Goal: Task Accomplishment & Management: Manage account settings

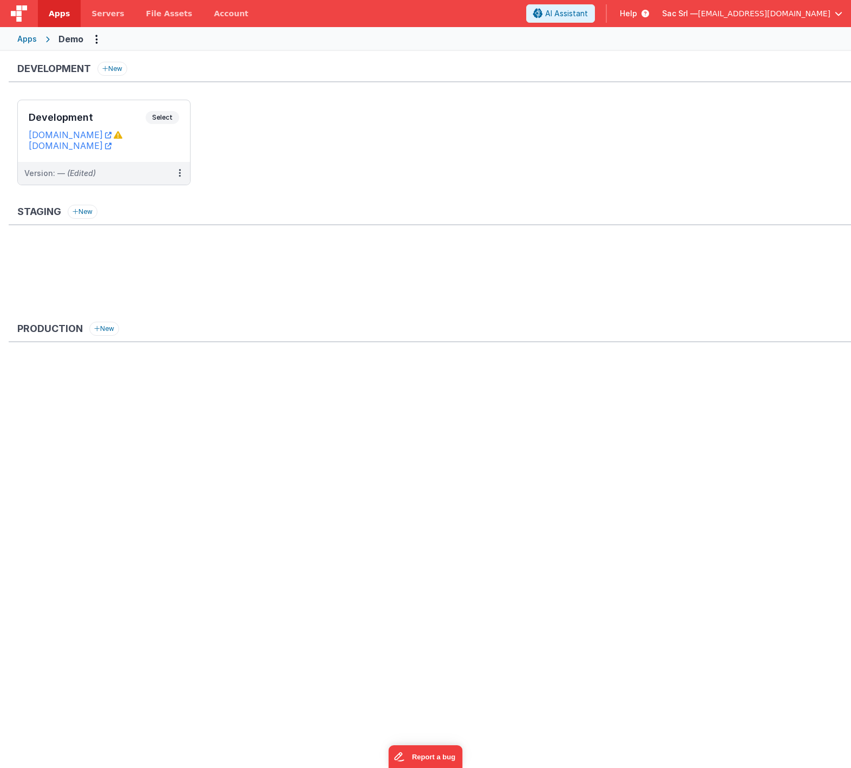
click at [30, 42] on div "Apps" at bounding box center [26, 39] width 19 height 11
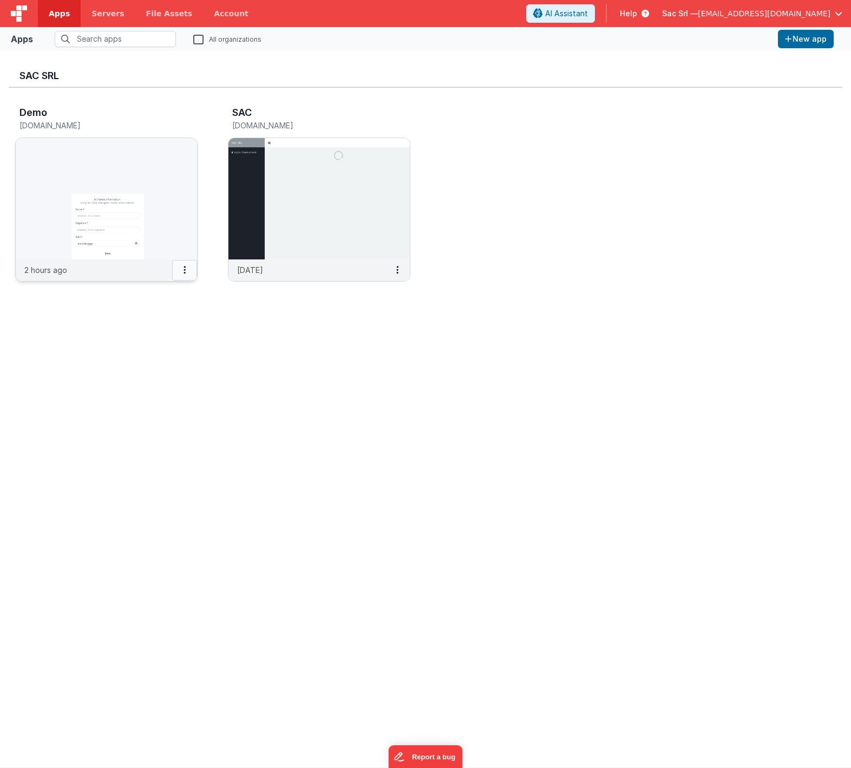
click at [185, 270] on icon at bounding box center [185, 270] width 2 height 1
click at [168, 290] on link "Settings" at bounding box center [160, 291] width 75 height 19
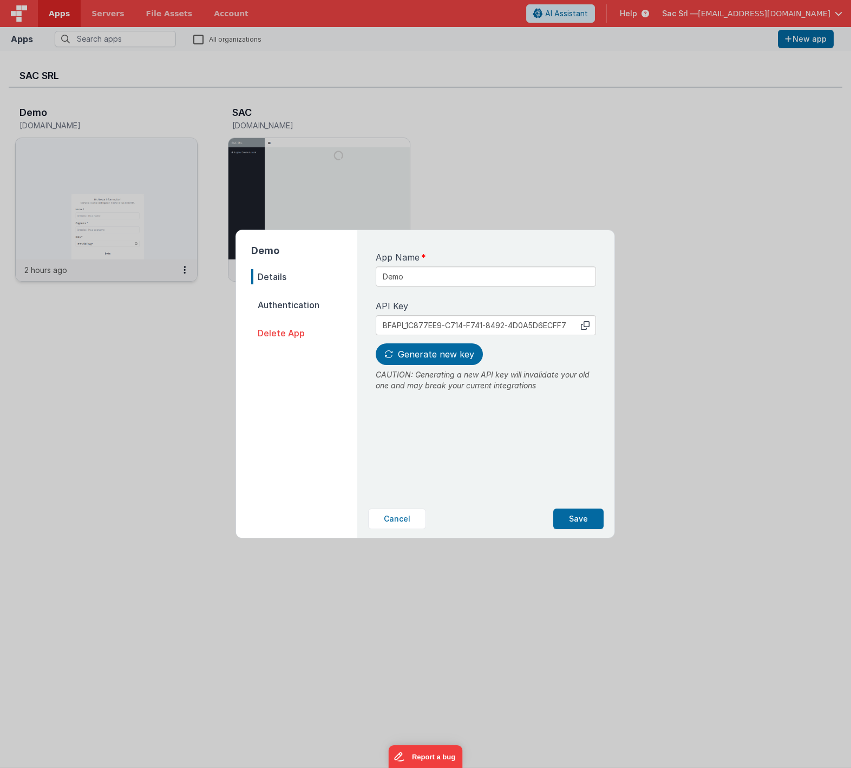
click at [295, 305] on span "Authentication" at bounding box center [304, 304] width 106 height 15
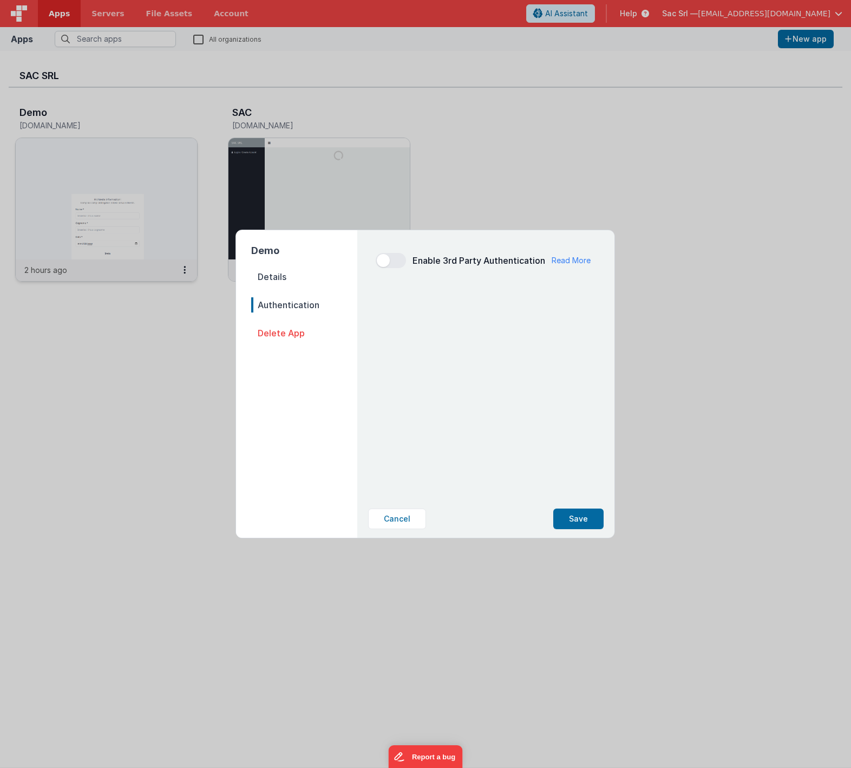
click at [281, 280] on span "Details" at bounding box center [304, 276] width 106 height 15
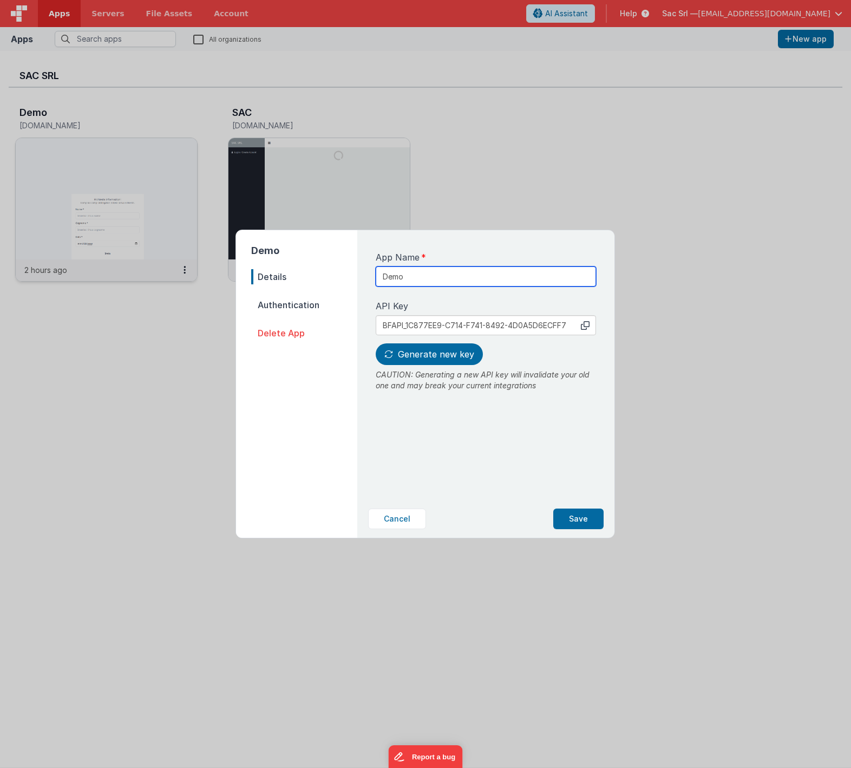
click at [439, 278] on input "Demo" at bounding box center [486, 276] width 220 height 20
click at [410, 518] on button "Cancel" at bounding box center [397, 519] width 58 height 21
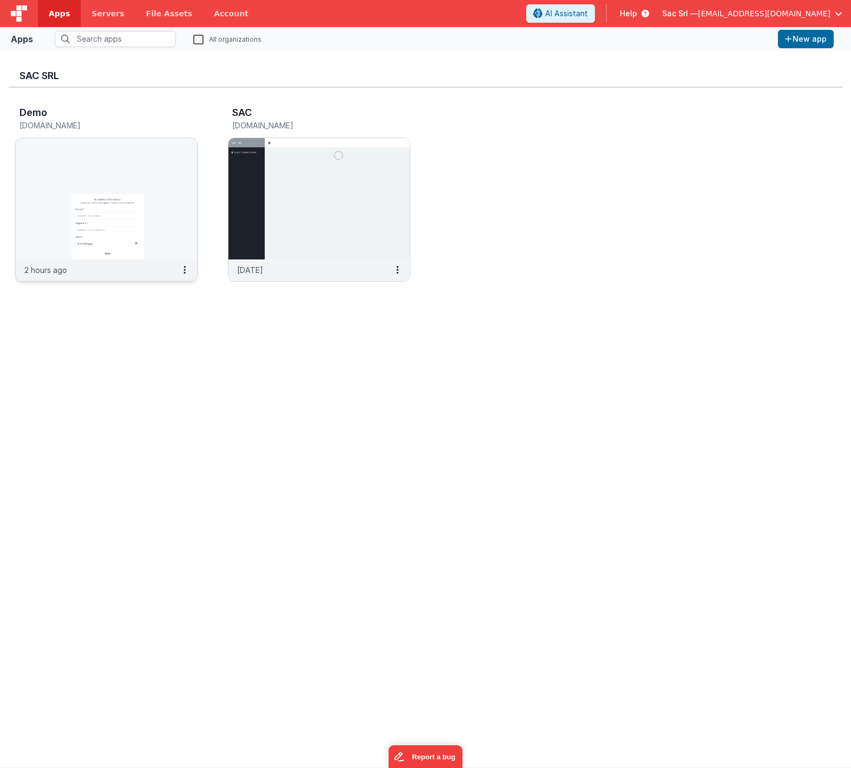
click at [120, 157] on img at bounding box center [106, 198] width 181 height 121
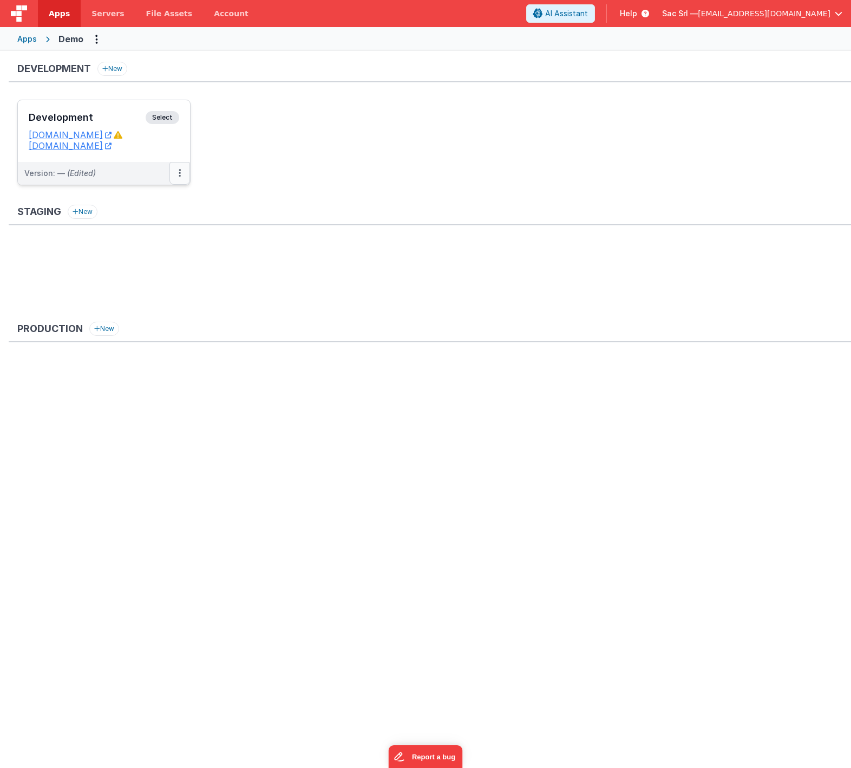
click at [180, 173] on icon at bounding box center [180, 173] width 2 height 1
click at [142, 199] on link "Edit" at bounding box center [142, 197] width 95 height 19
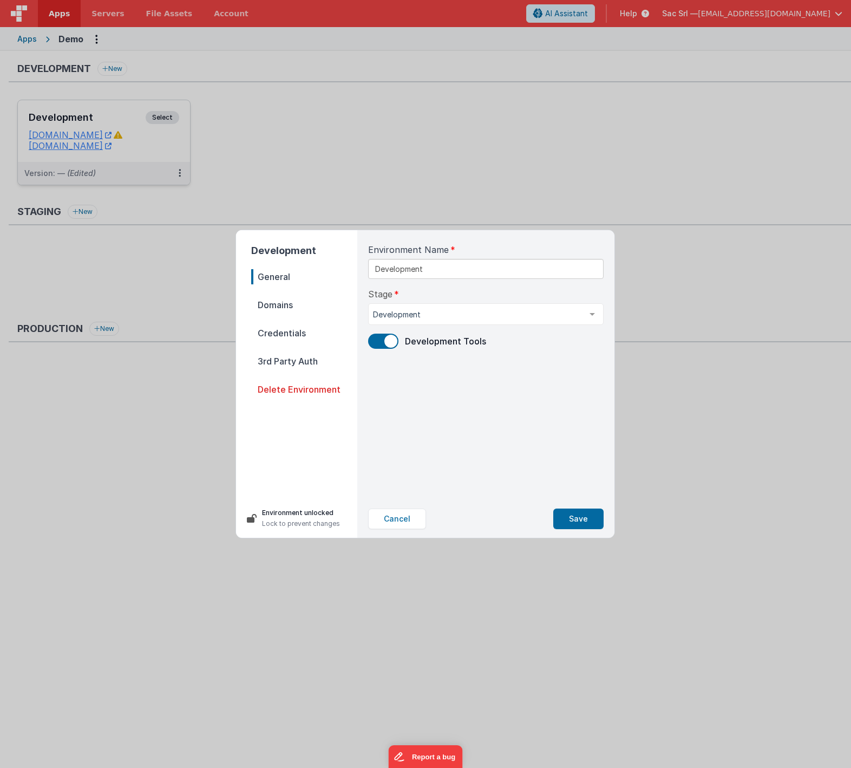
click at [301, 302] on span "Domains" at bounding box center [304, 304] width 106 height 15
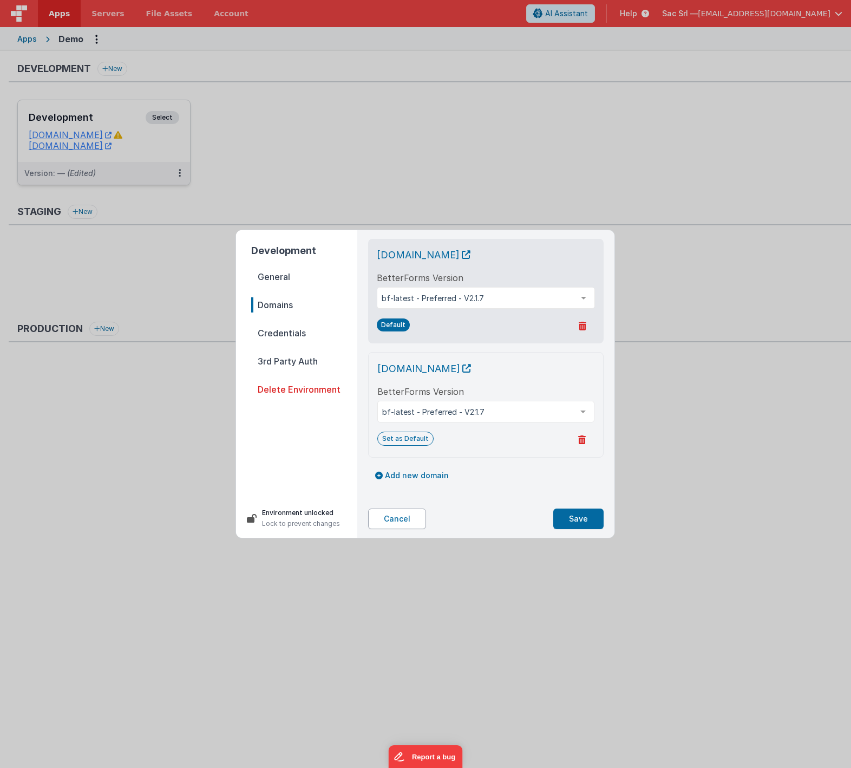
click at [400, 517] on button "Cancel" at bounding box center [397, 519] width 58 height 21
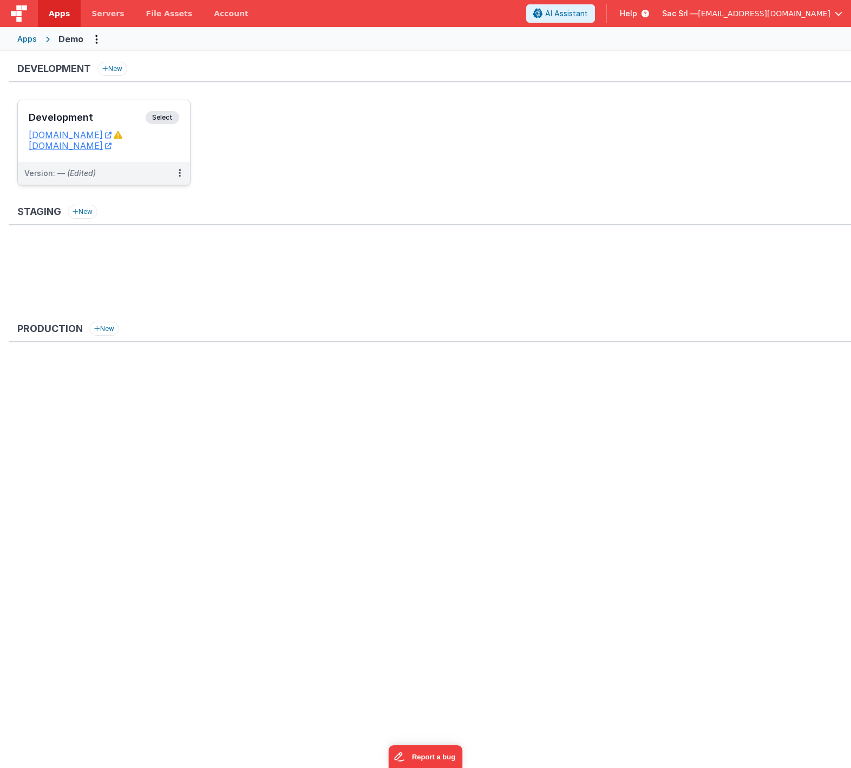
click at [174, 150] on dd "[DOMAIN_NAME]" at bounding box center [104, 145] width 151 height 11
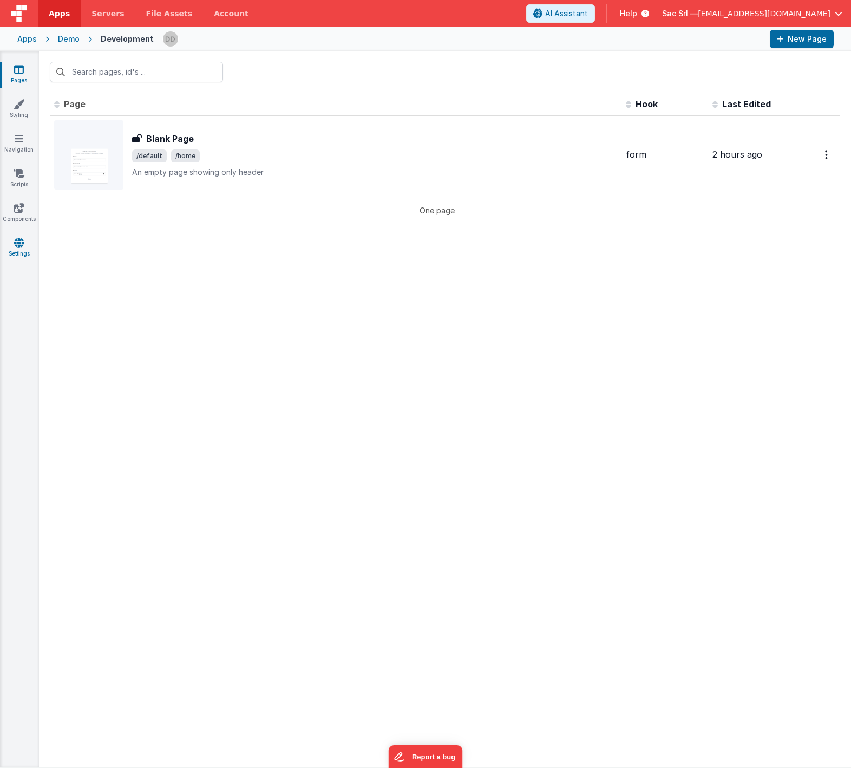
click at [16, 249] on link "Settings" at bounding box center [18, 248] width 39 height 22
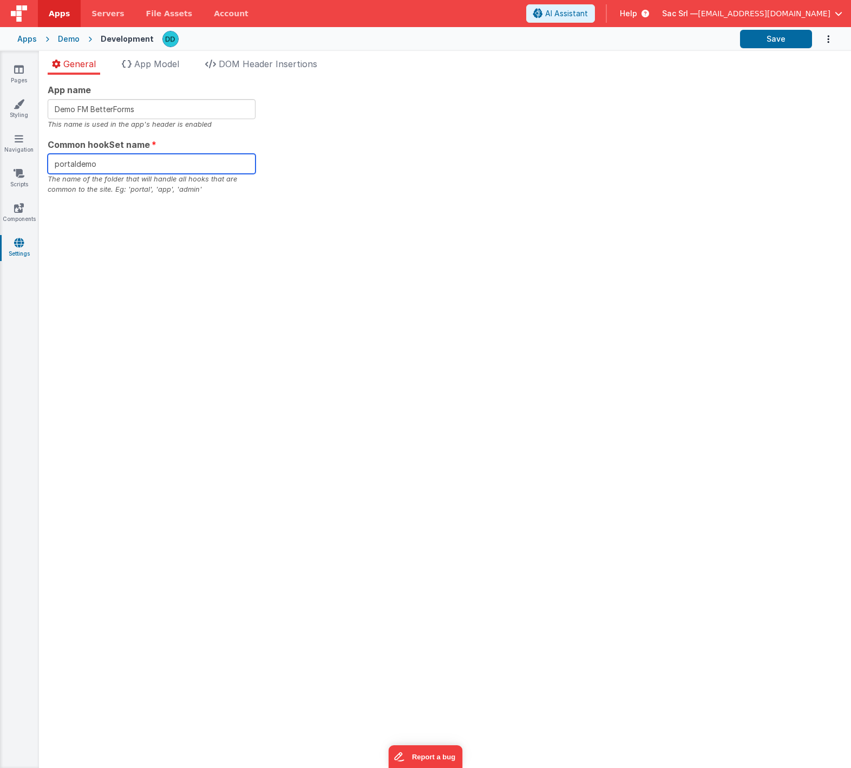
drag, startPoint x: 120, startPoint y: 163, endPoint x: 40, endPoint y: 155, distance: 80.0
click at [40, 155] on div "App name Demo FM BetterForms This name is used in the app's header is enabled C…" at bounding box center [445, 421] width 812 height 693
type input "app"
click at [760, 36] on button "Save" at bounding box center [776, 39] width 72 height 18
click at [24, 73] on link "Pages" at bounding box center [18, 75] width 39 height 22
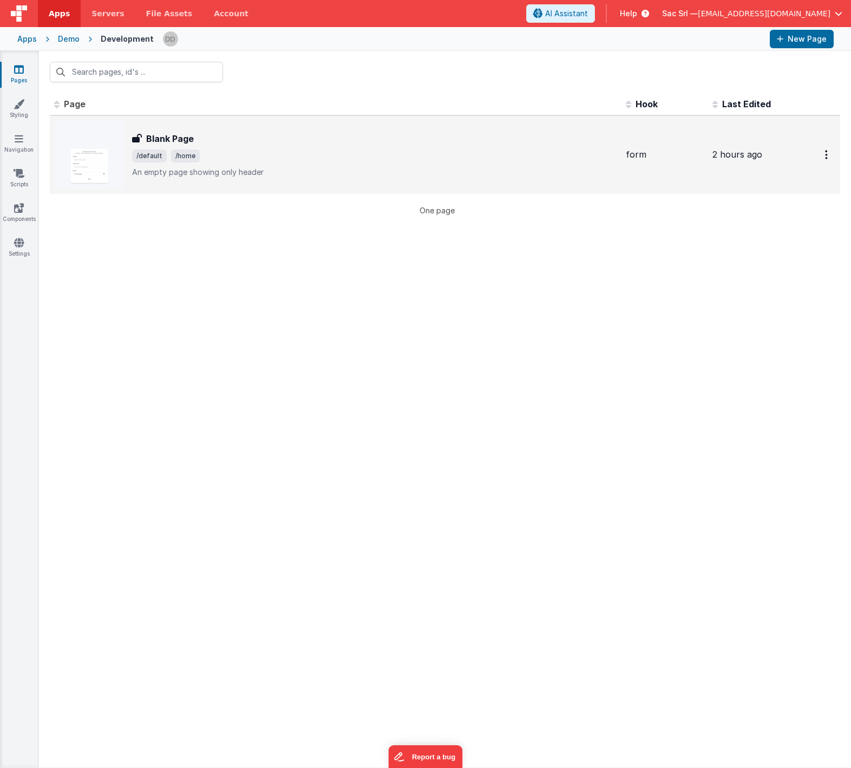
click at [299, 160] on span "/default /home" at bounding box center [374, 155] width 485 height 13
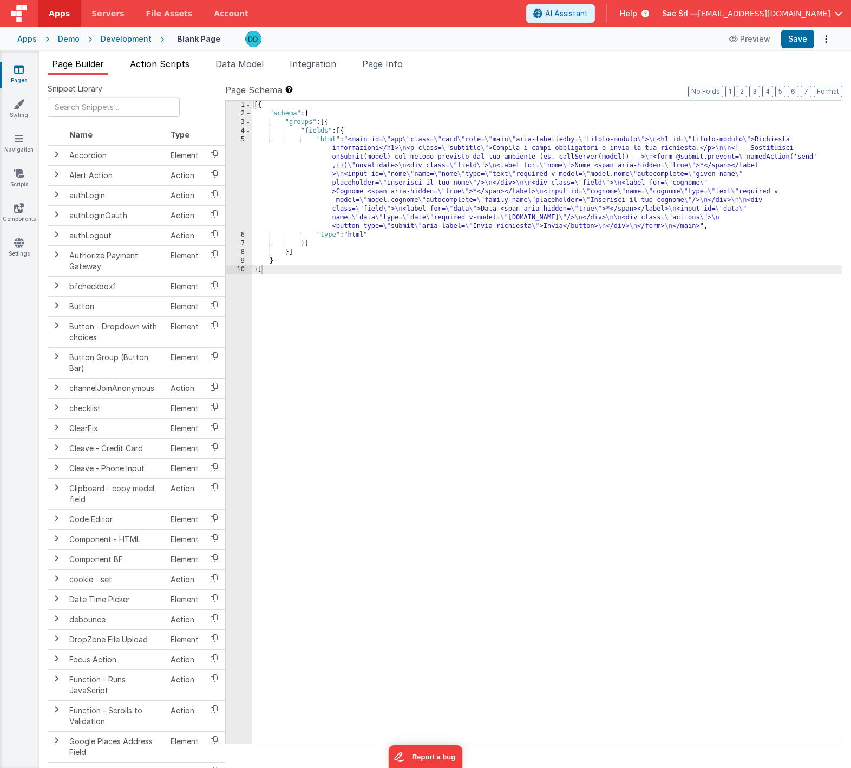
click at [184, 64] on span "Action Scripts" at bounding box center [160, 63] width 60 height 11
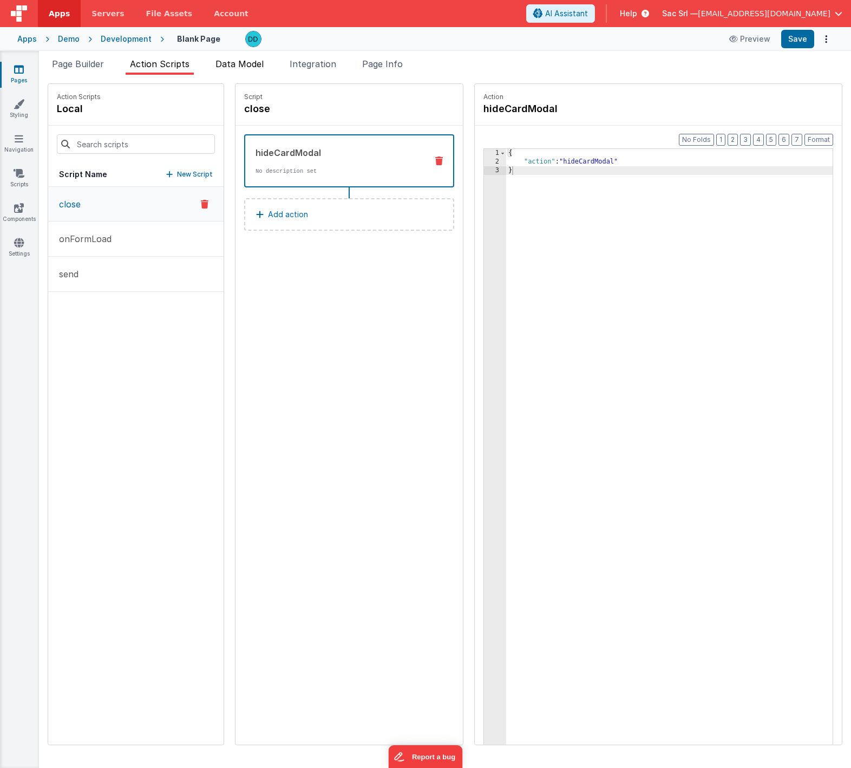
click at [240, 64] on span "Data Model" at bounding box center [240, 63] width 48 height 11
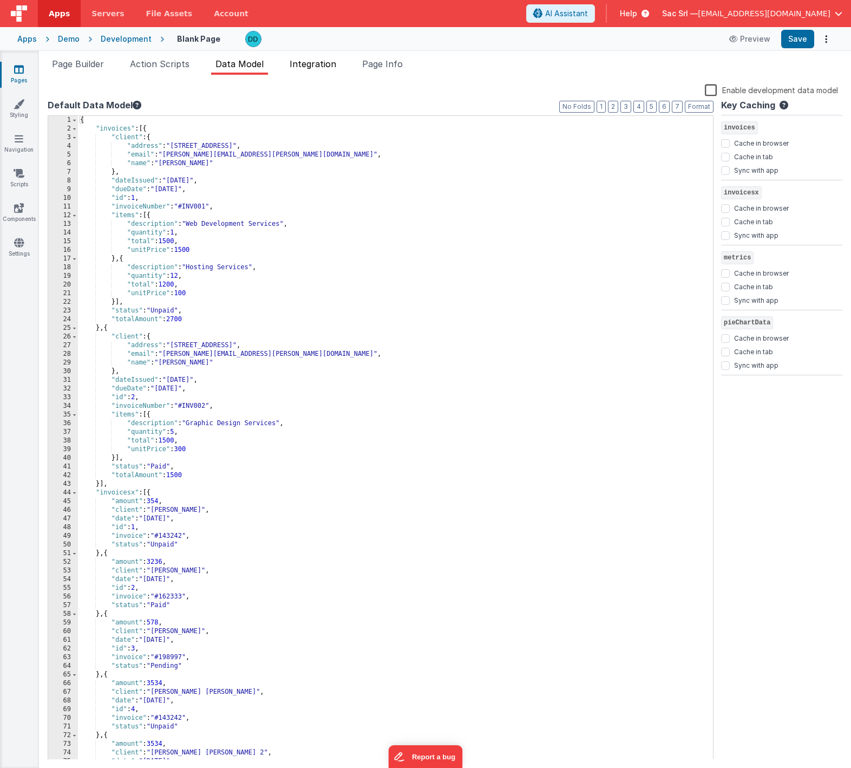
click at [318, 64] on span "Integration" at bounding box center [313, 63] width 47 height 11
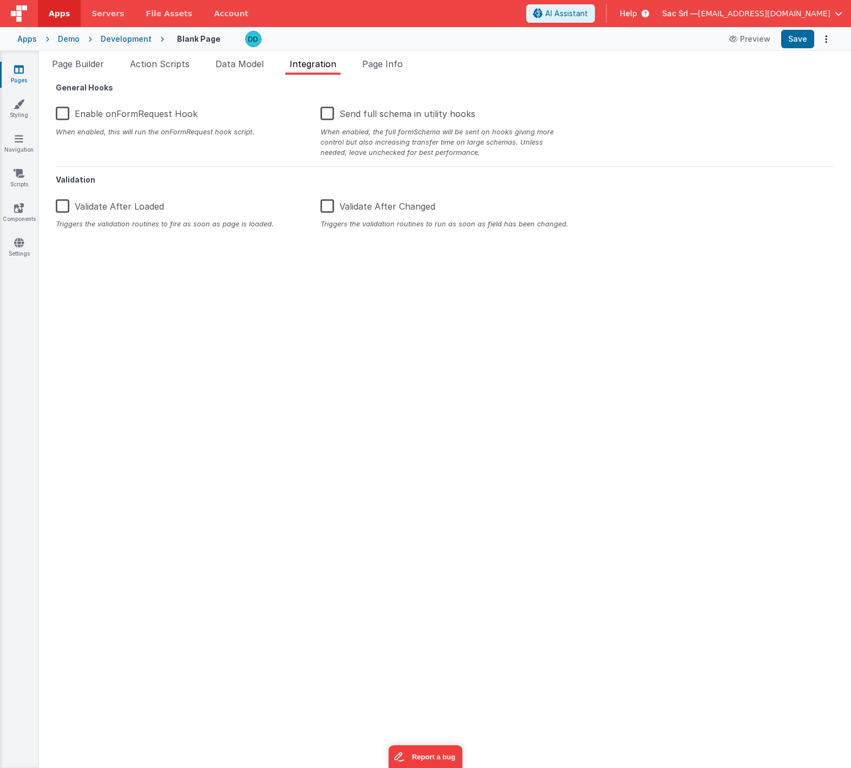
click at [106, 109] on label "Enable onFormRequest Hook" at bounding box center [127, 111] width 142 height 23
click at [0, 0] on input "Enable onFormRequest Hook" at bounding box center [0, 0] width 0 height 0
click at [392, 66] on span "Page Info" at bounding box center [382, 63] width 41 height 11
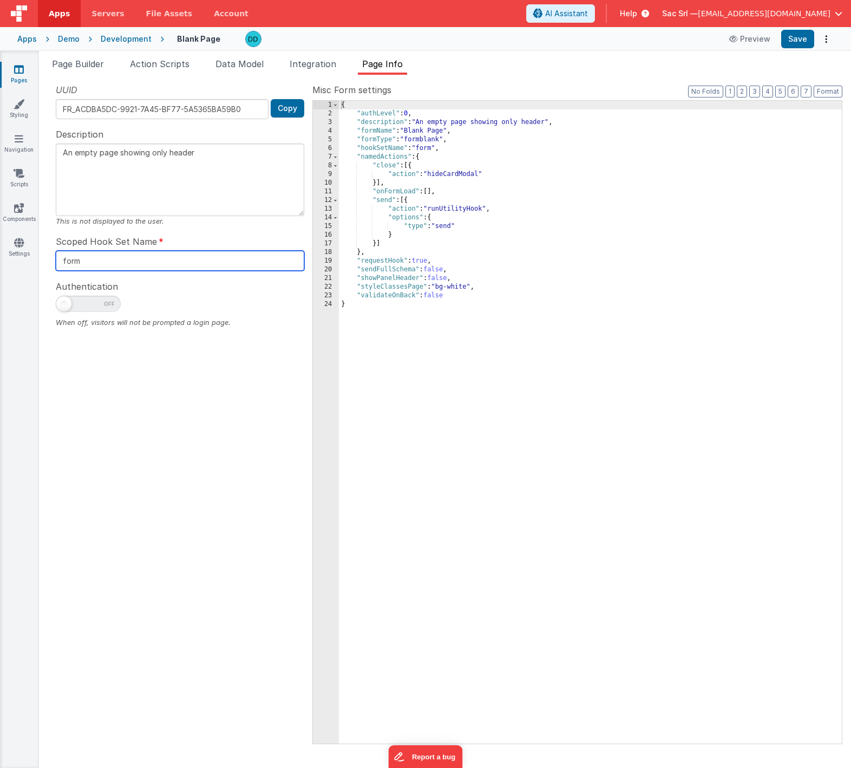
drag, startPoint x: 110, startPoint y: 265, endPoint x: 54, endPoint y: 258, distance: 56.8
click at [54, 258] on div "UUID FR_ACDBA5DC-9921-7A45-BF77-5A5365BA59B0 Copy Description An empty page sho…" at bounding box center [180, 413] width 265 height 660
type input "modulo"
click at [806, 42] on button "Save" at bounding box center [797, 39] width 33 height 18
click at [804, 39] on button "Save" at bounding box center [797, 39] width 33 height 18
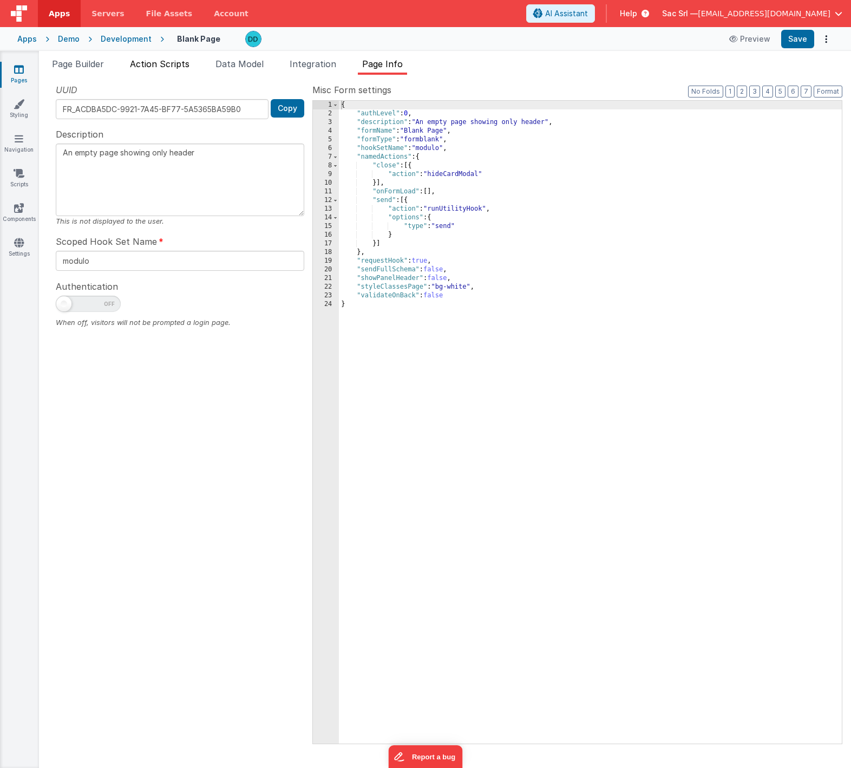
click at [162, 68] on span "Action Scripts" at bounding box center [160, 63] width 60 height 11
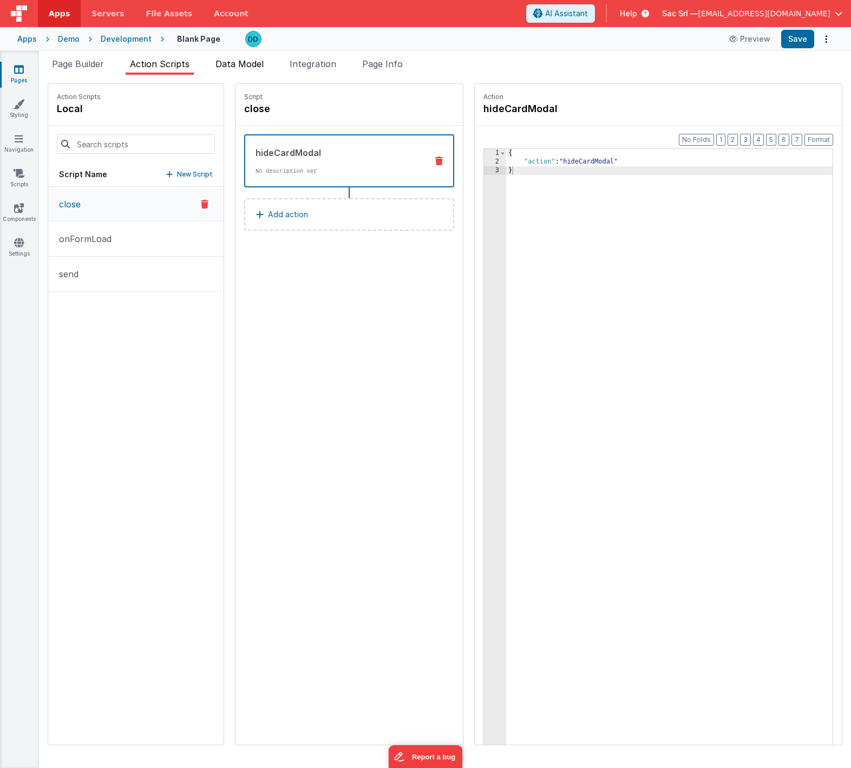
click at [258, 66] on span "Data Model" at bounding box center [240, 63] width 48 height 11
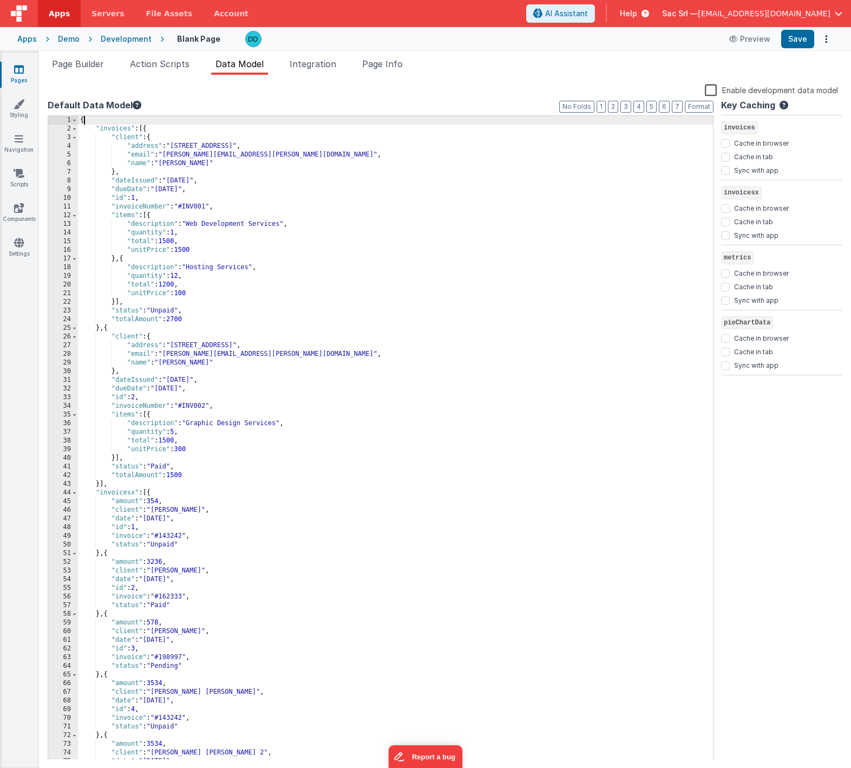
click at [144, 121] on div "{ "invoices" : [{ "client" : { "address" : "123 Main St, Anytown, USA" , "email…" at bounding box center [395, 446] width 635 height 661
click at [718, 89] on label "Enable development data model" at bounding box center [771, 89] width 133 height 12
click at [0, 0] on input "Enable development data model" at bounding box center [0, 0] width 0 height 0
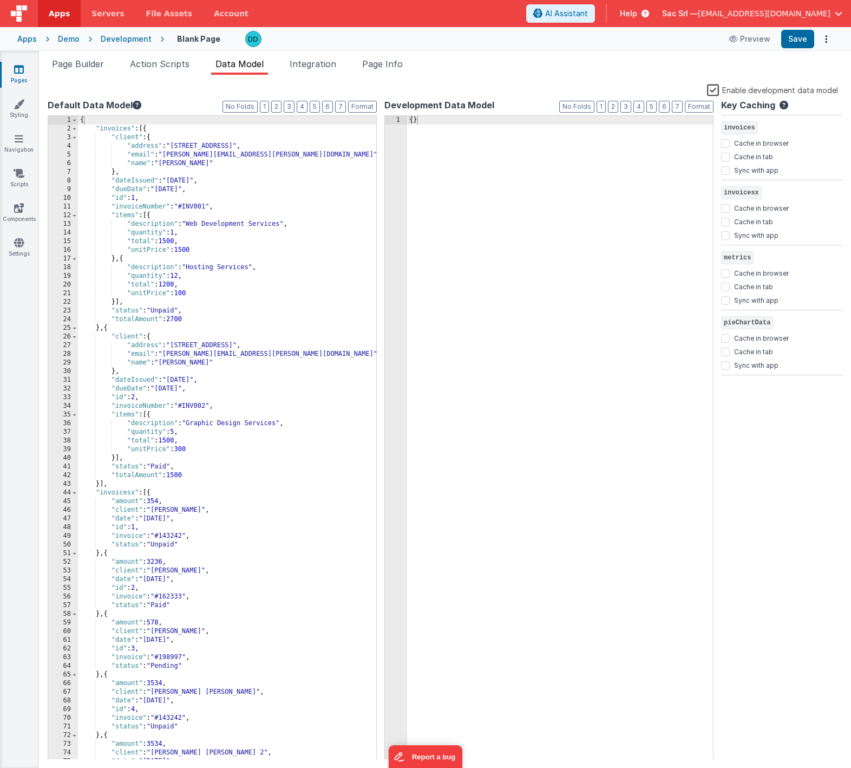
click at [718, 89] on label "Enable development data model" at bounding box center [772, 89] width 131 height 12
click at [0, 0] on input "Enable development data model" at bounding box center [0, 0] width 0 height 0
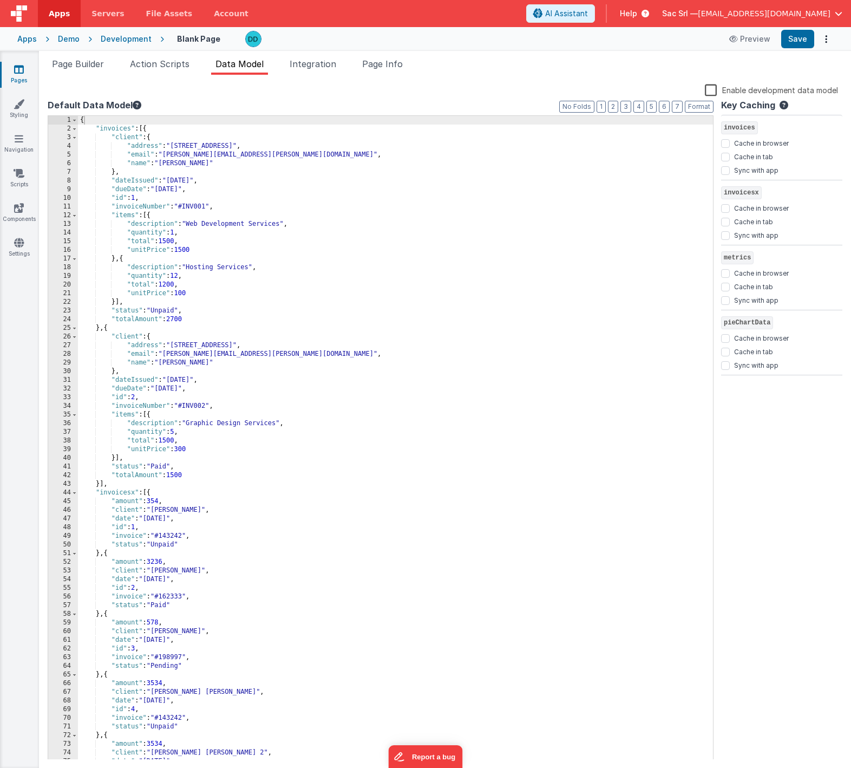
click at [77, 131] on div "2" at bounding box center [63, 129] width 30 height 9
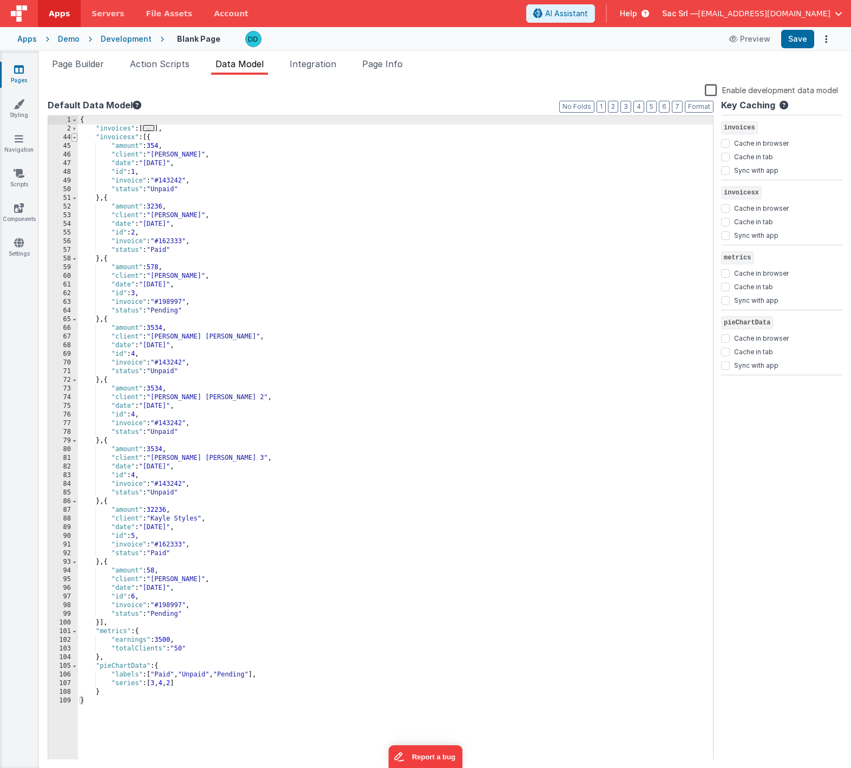
click at [76, 135] on span at bounding box center [74, 137] width 6 height 9
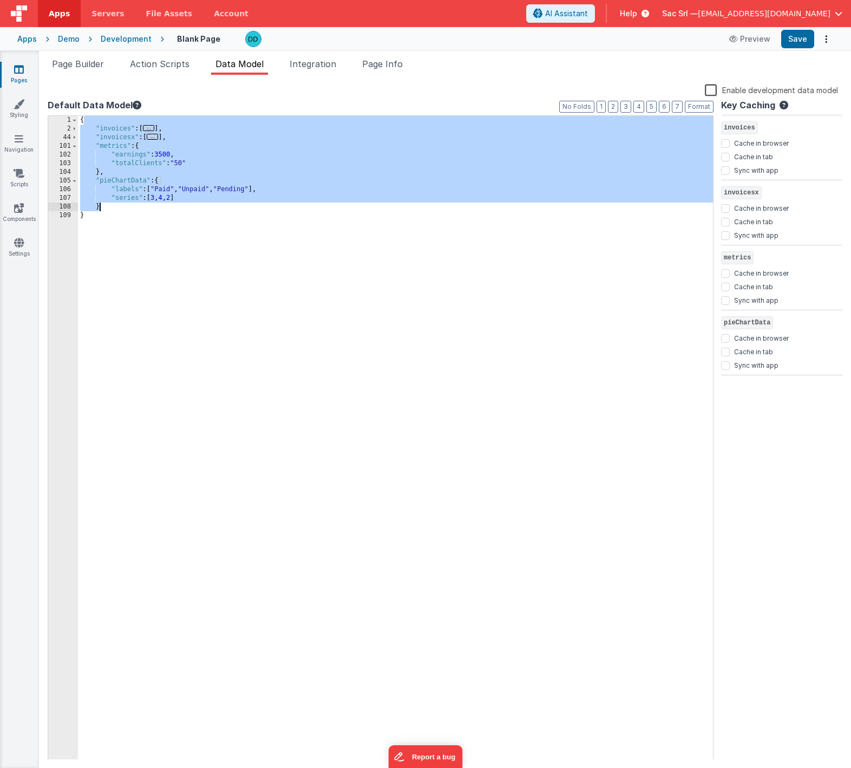
drag, startPoint x: 95, startPoint y: 128, endPoint x: 106, endPoint y: 207, distance: 79.2
click at [106, 207] on div "{ "invoices" : [ ... ] , "invoicesx" : [ ... ] , "metrics" : { "earnings" : 350…" at bounding box center [395, 446] width 635 height 661
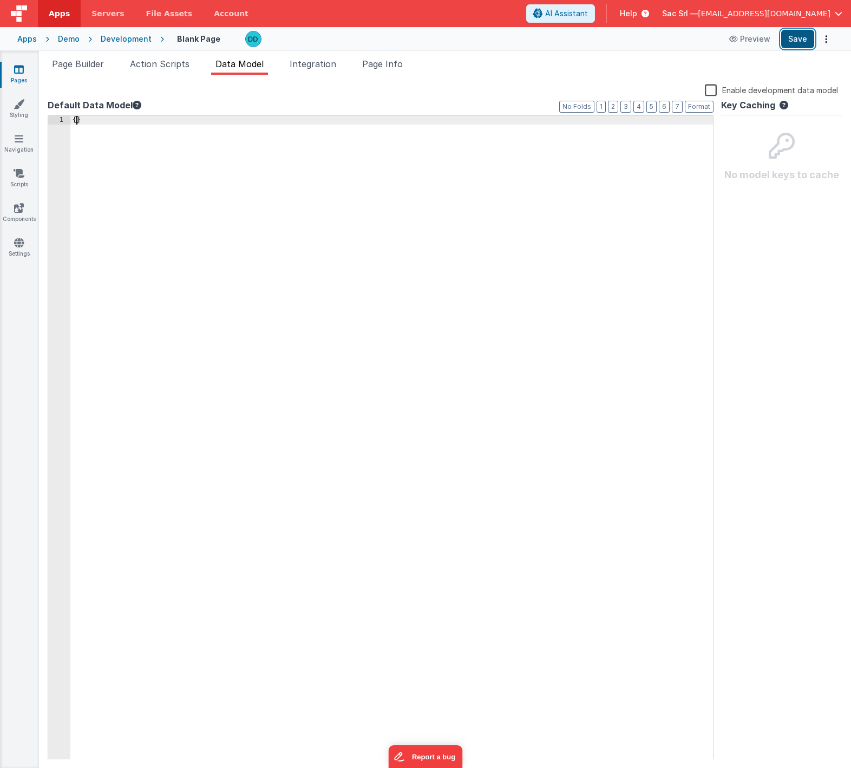
click at [802, 44] on button "Save" at bounding box center [797, 39] width 33 height 18
click at [393, 66] on span "Page Info" at bounding box center [382, 63] width 41 height 11
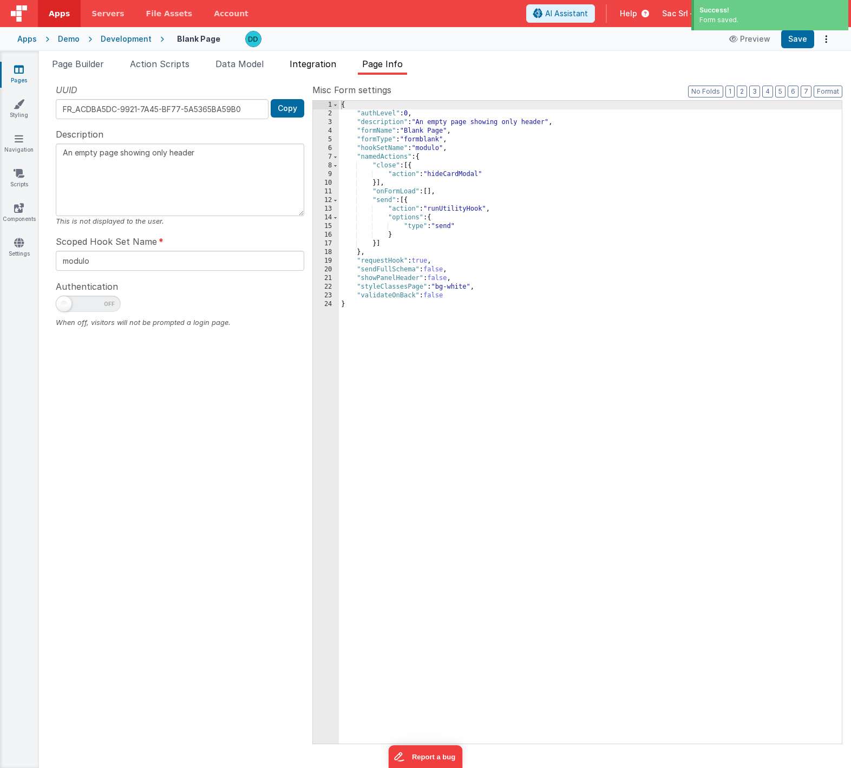
click at [340, 67] on li "Integration" at bounding box center [312, 65] width 55 height 17
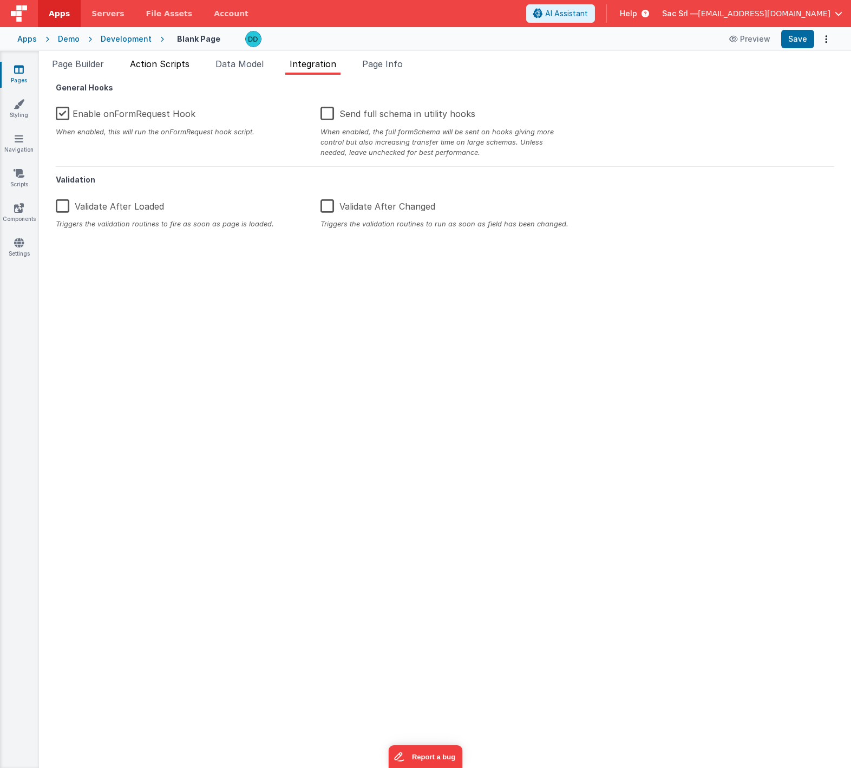
click at [184, 66] on span "Action Scripts" at bounding box center [160, 63] width 60 height 11
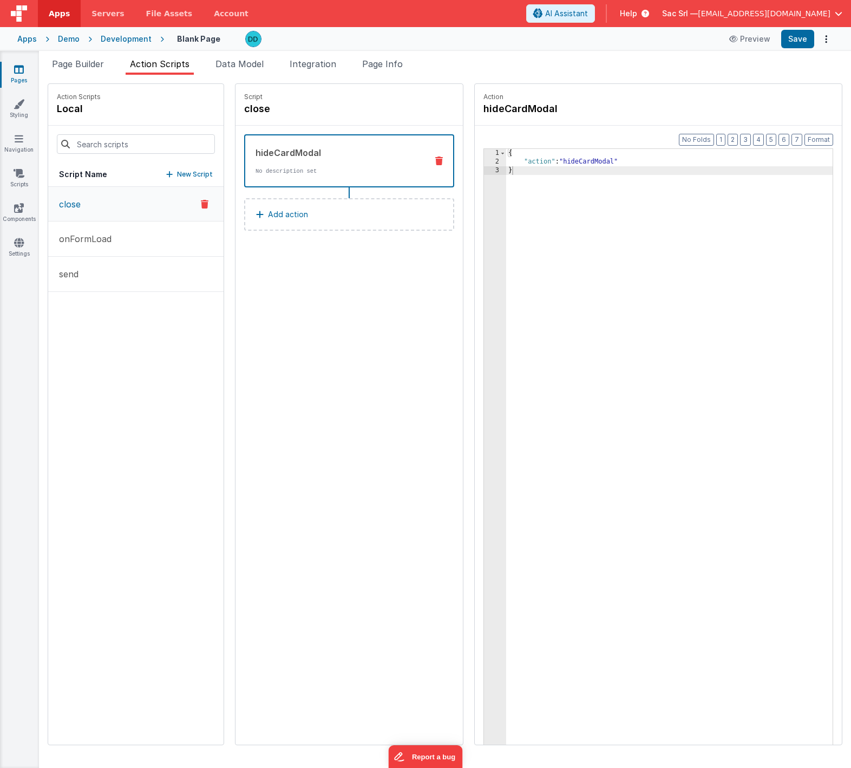
click at [201, 205] on icon at bounding box center [205, 204] width 8 height 13
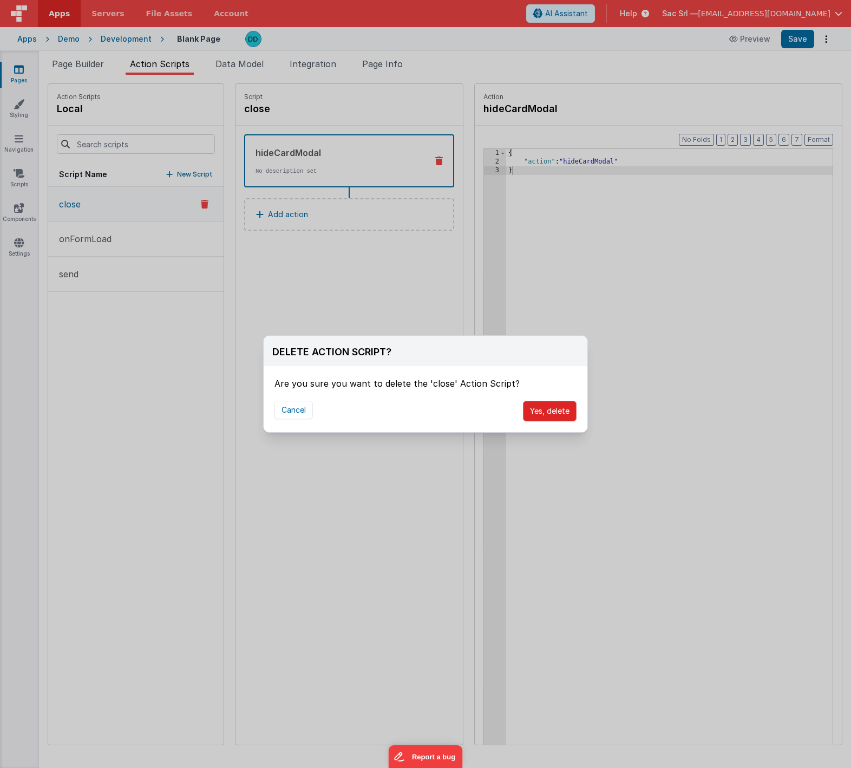
click at [559, 409] on button "Yes, delete" at bounding box center [550, 411] width 54 height 21
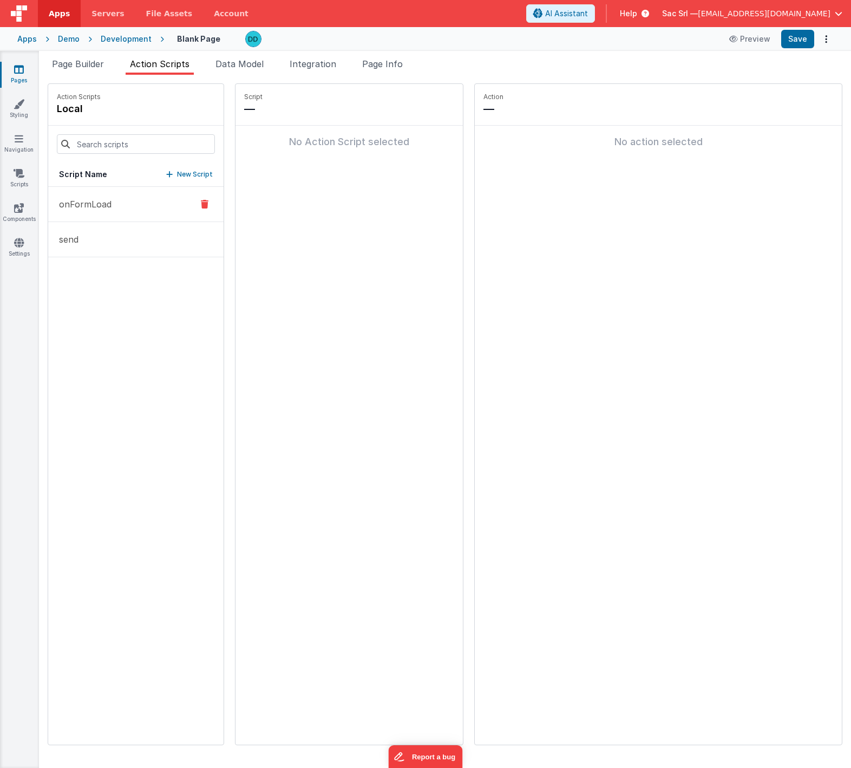
click at [102, 201] on p "onFormLoad" at bounding box center [82, 204] width 59 height 13
click at [87, 62] on span "Page Builder" at bounding box center [78, 63] width 52 height 11
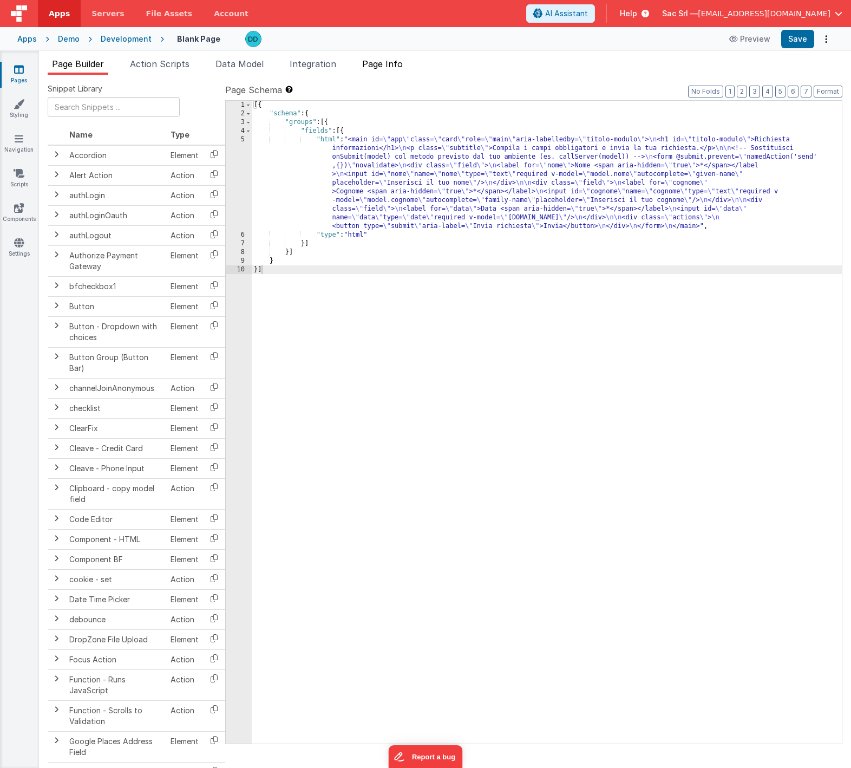
click at [407, 66] on li "Page Info" at bounding box center [382, 65] width 49 height 17
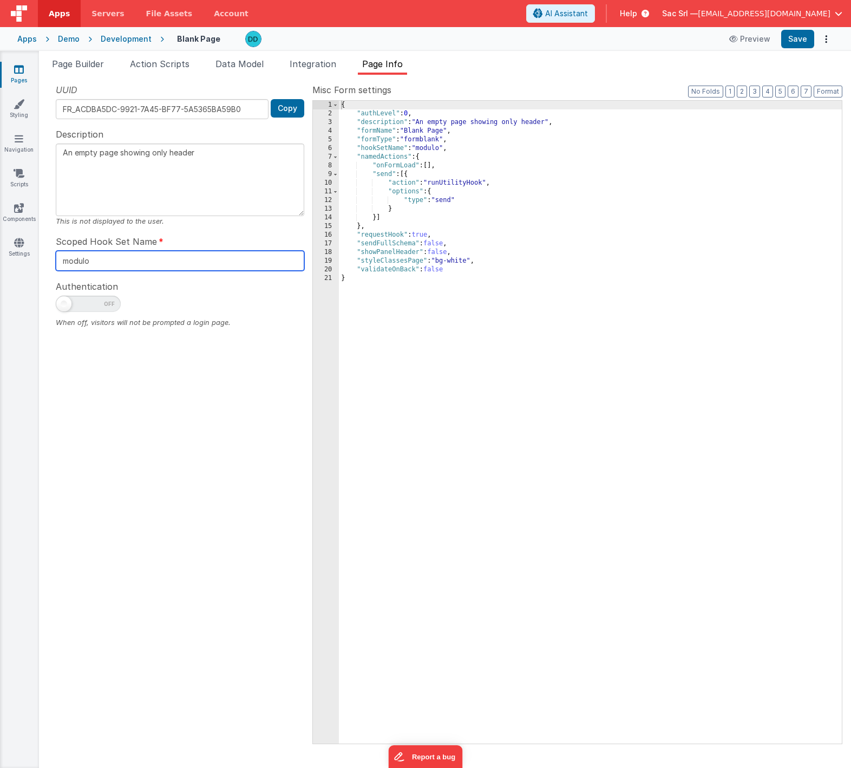
click at [150, 264] on input "modulo" at bounding box center [180, 261] width 249 height 20
click at [801, 41] on button "Save" at bounding box center [797, 39] width 33 height 18
click at [30, 40] on div "Apps" at bounding box center [26, 39] width 19 height 11
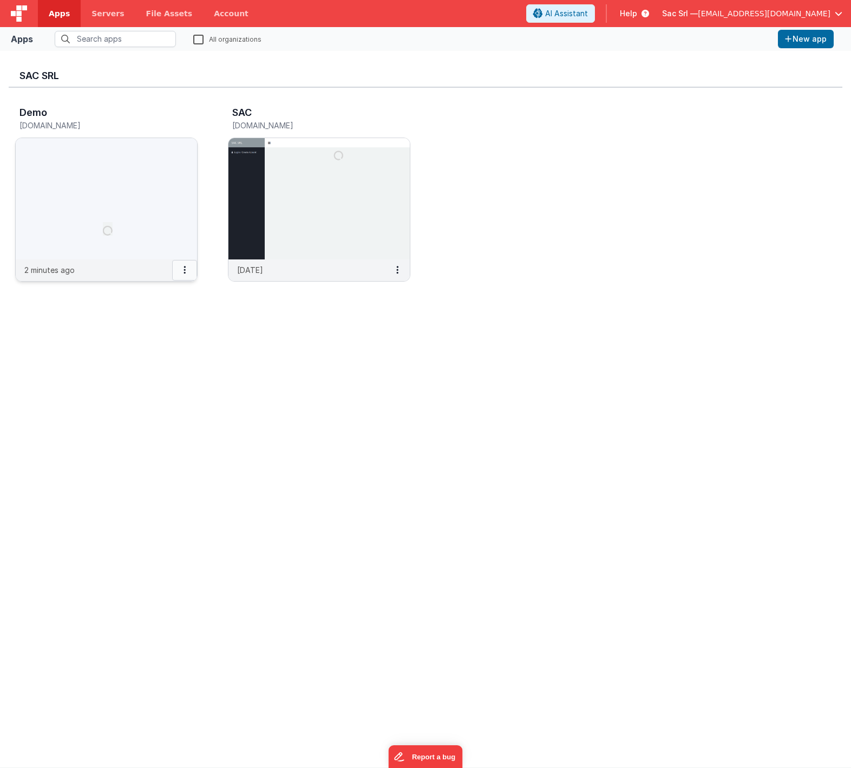
click at [186, 273] on button at bounding box center [184, 270] width 25 height 21
click at [168, 296] on link "Settings" at bounding box center [160, 291] width 75 height 19
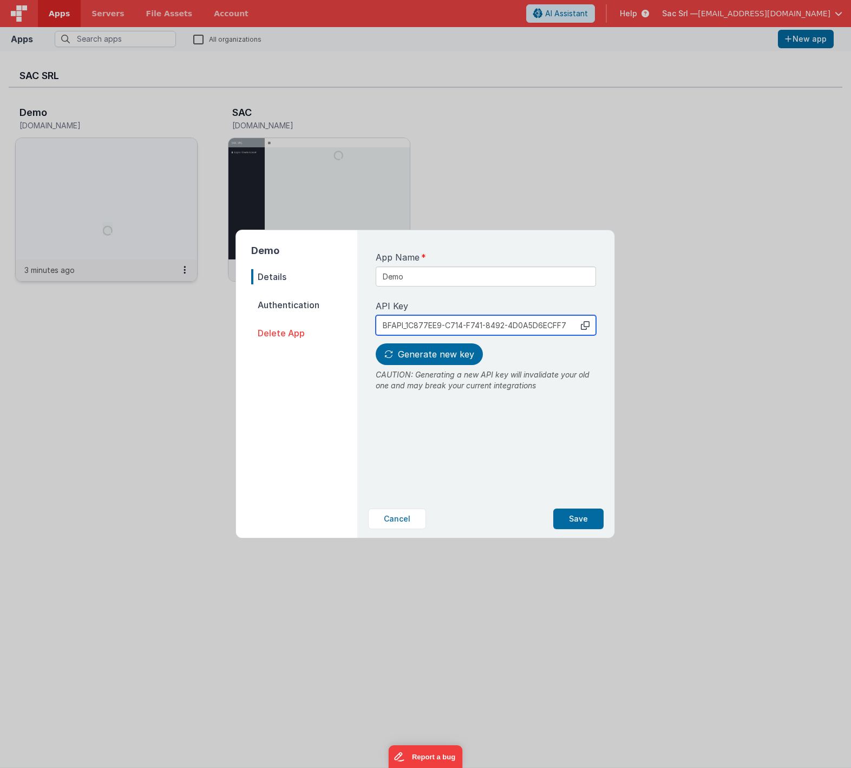
click at [575, 326] on input "BFAPI_1C877EE9-C714-F741-8492-4D0A5D6ECFF7" at bounding box center [486, 325] width 220 height 20
click at [588, 326] on icon at bounding box center [585, 325] width 9 height 9
click at [400, 521] on button "Cancel" at bounding box center [397, 519] width 58 height 21
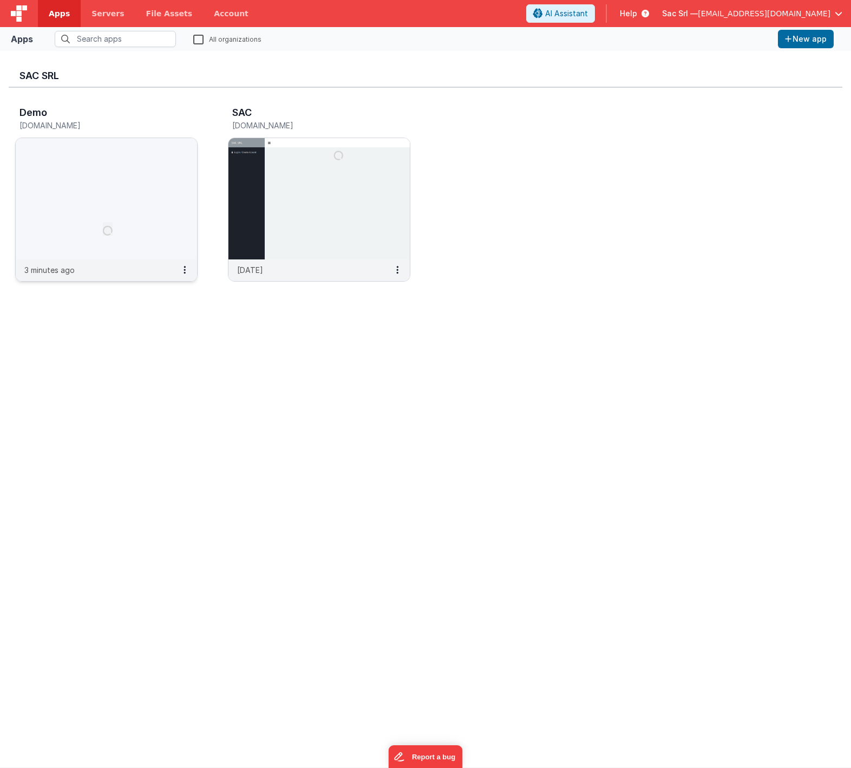
click at [159, 242] on img at bounding box center [106, 198] width 181 height 121
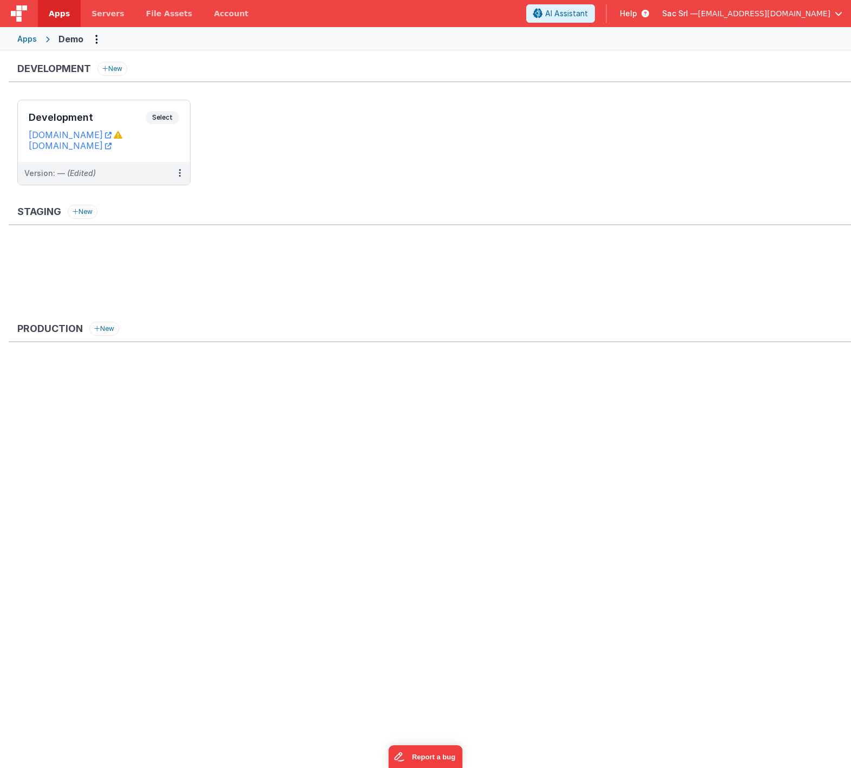
click at [26, 38] on div "Apps" at bounding box center [26, 39] width 19 height 11
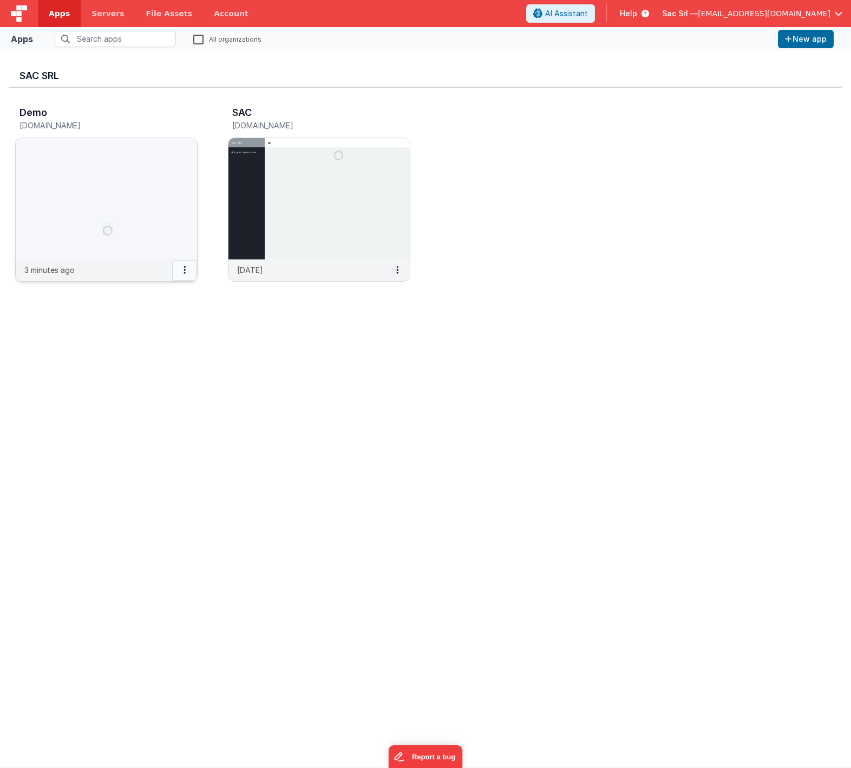
click at [185, 270] on icon at bounding box center [185, 270] width 2 height 1
click at [157, 295] on link "Settings" at bounding box center [160, 291] width 75 height 19
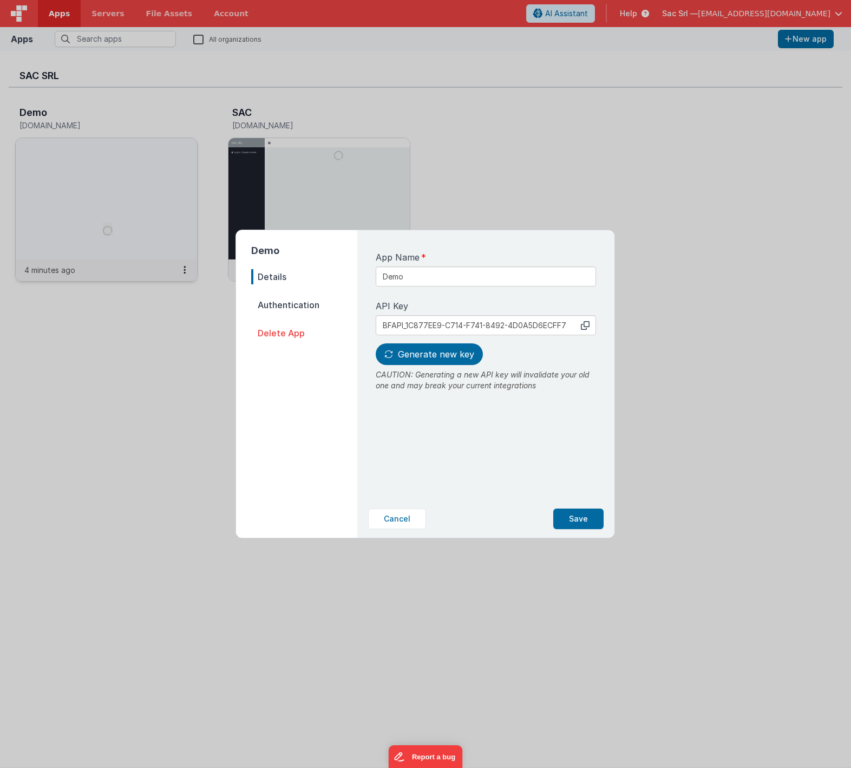
click at [274, 307] on span "Authentication" at bounding box center [304, 304] width 106 height 15
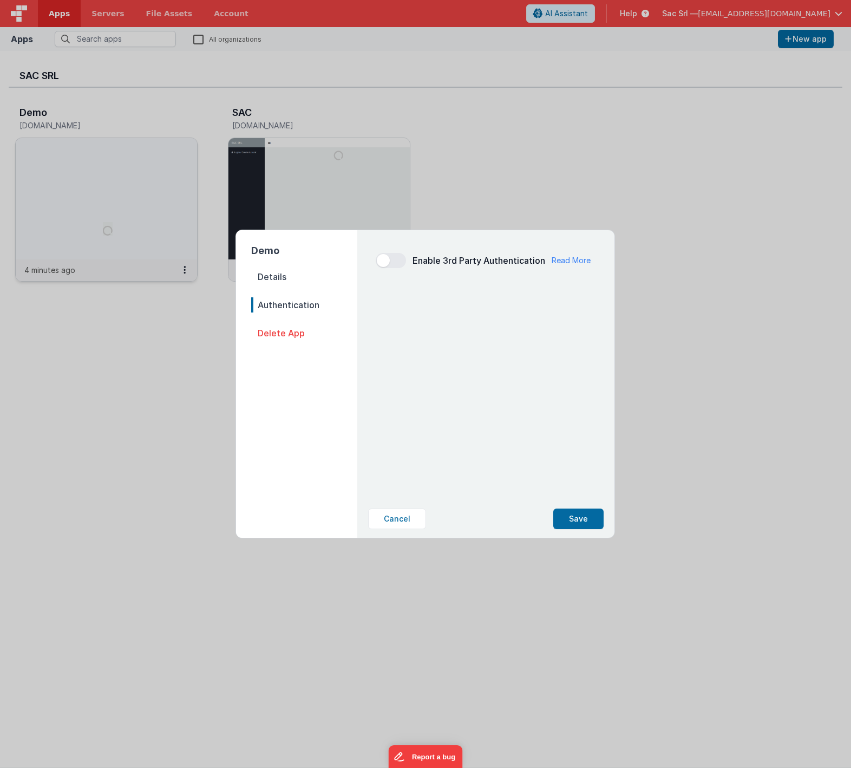
click at [277, 272] on span "Details" at bounding box center [304, 276] width 106 height 15
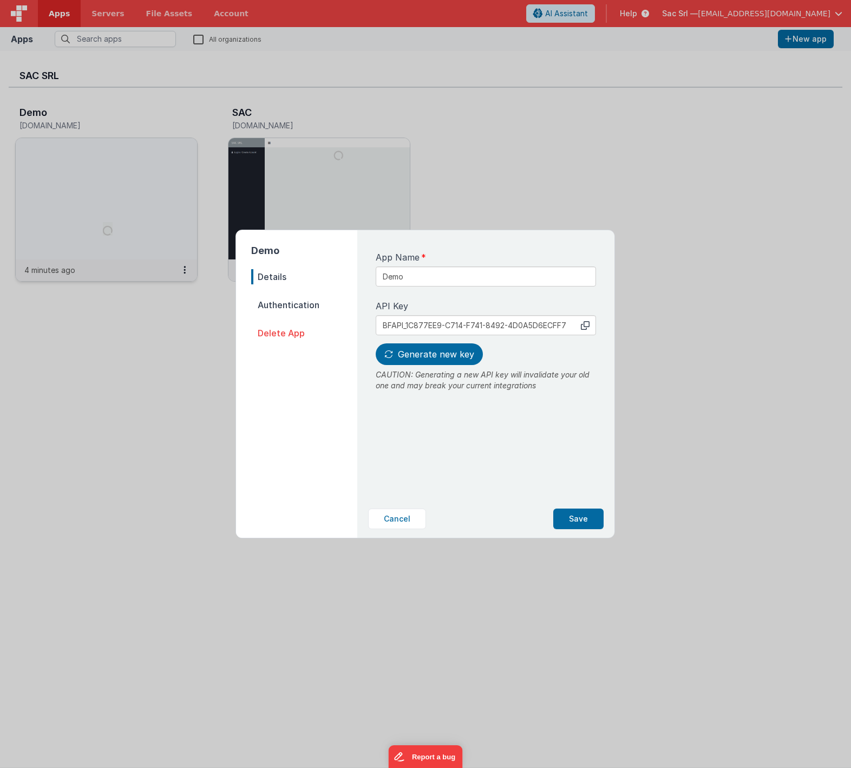
click at [431, 359] on span "Generate new key" at bounding box center [436, 354] width 76 height 11
type input "BFAPI_AC6963C3-ACDF-0742-BB88-F7BD32EB19CC"
click at [583, 512] on button "Save" at bounding box center [578, 519] width 50 height 21
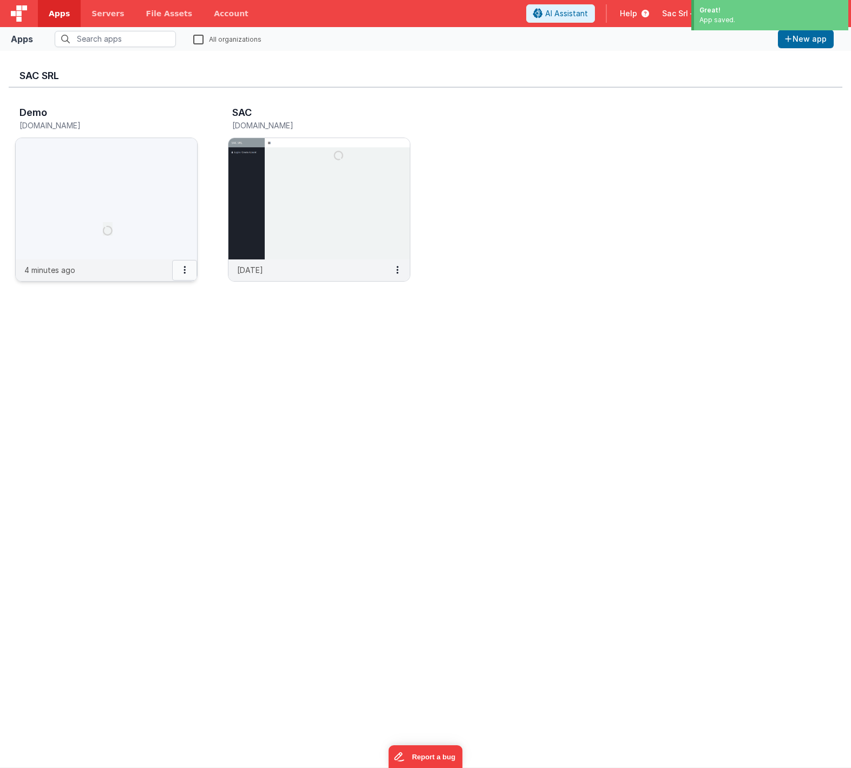
click at [181, 268] on button at bounding box center [184, 270] width 25 height 21
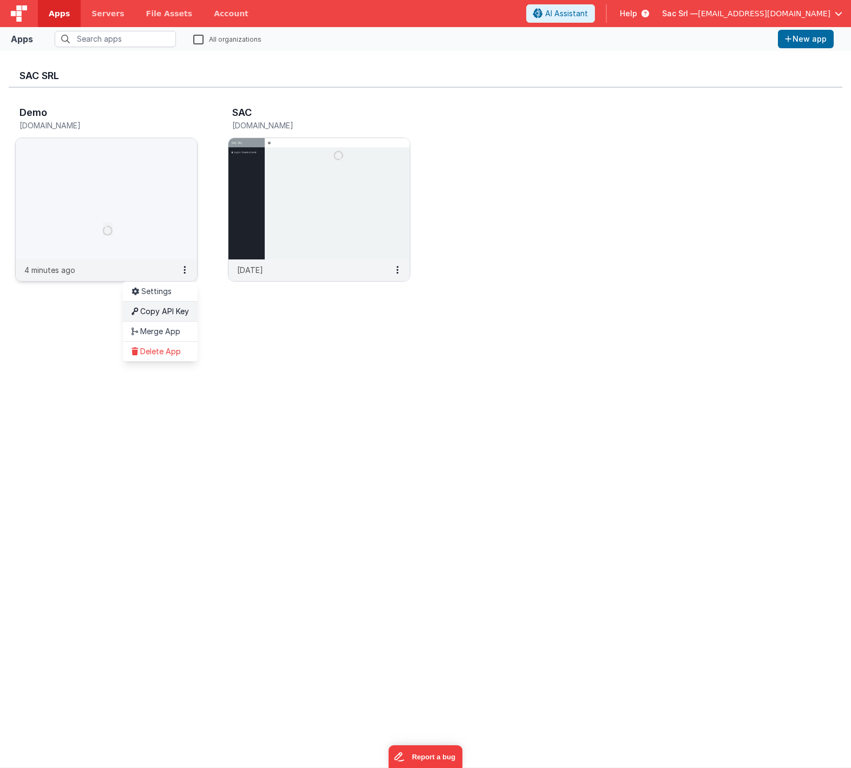
click at [172, 310] on link "Copy API Key" at bounding box center [160, 311] width 75 height 20
click at [86, 197] on img at bounding box center [106, 197] width 181 height 121
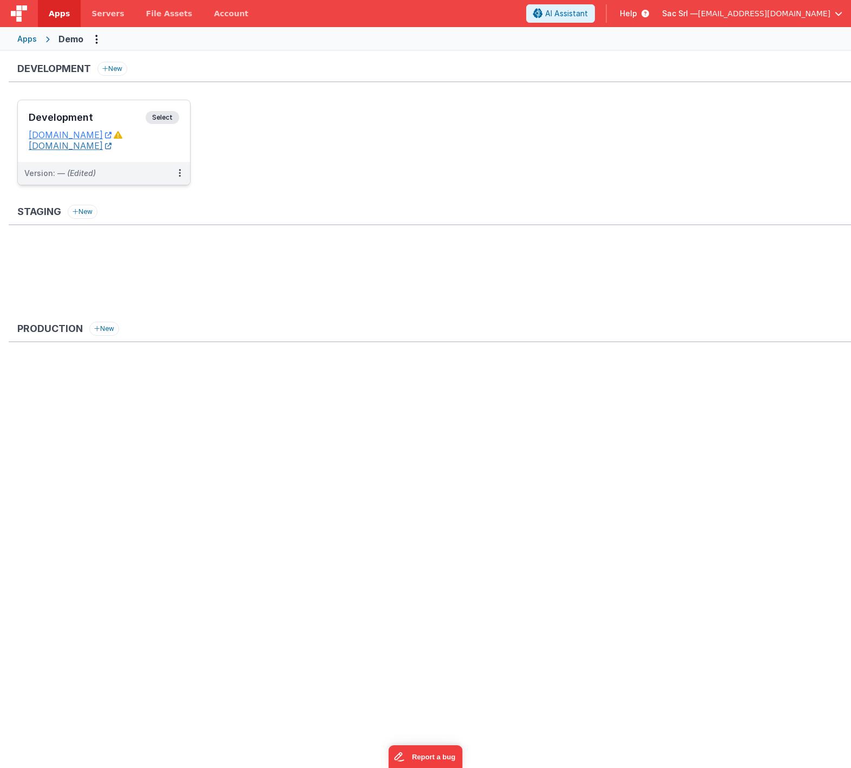
click at [112, 147] on link "[DOMAIN_NAME]" at bounding box center [70, 145] width 83 height 11
